Goal: Find specific page/section

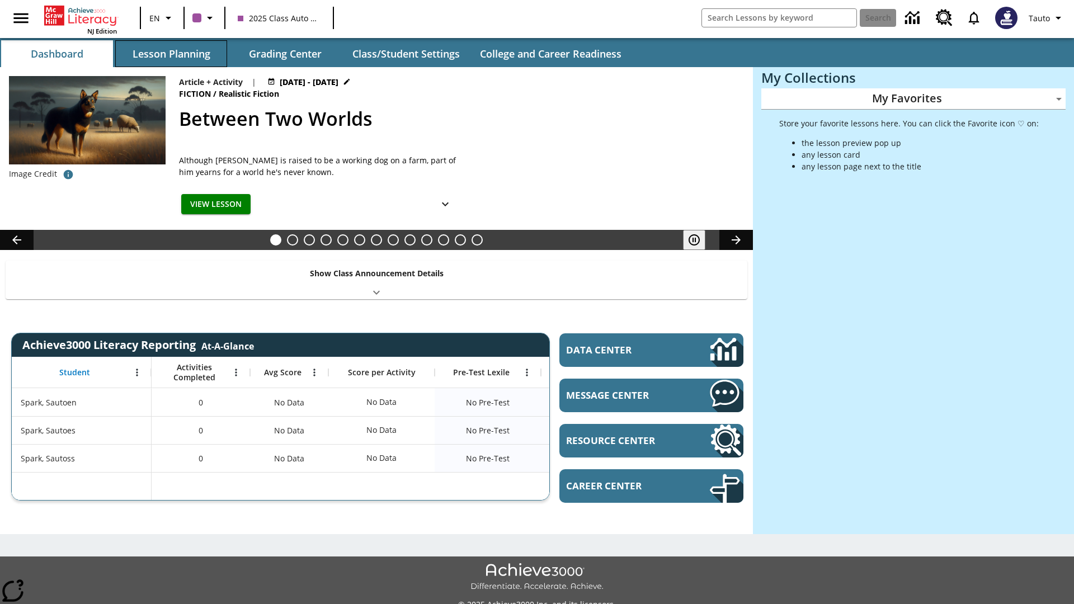
click at [171, 54] on button "Lesson Planning" at bounding box center [171, 53] width 112 height 27
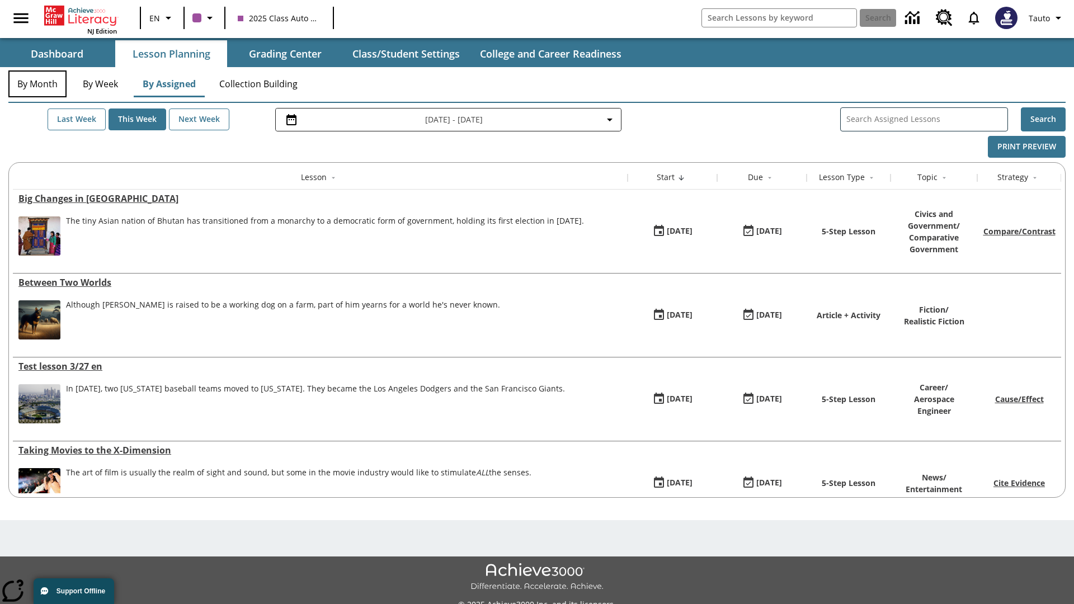
click at [37, 84] on button "By Month" at bounding box center [37, 83] width 58 height 27
